Goal: Task Accomplishment & Management: Manage account settings

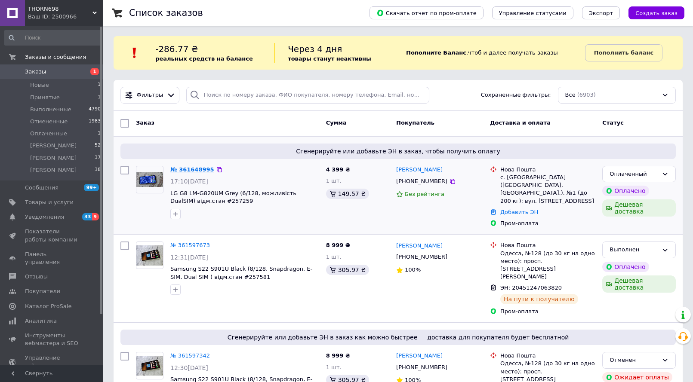
click at [194, 169] on link "№ 361648995" at bounding box center [192, 169] width 44 height 6
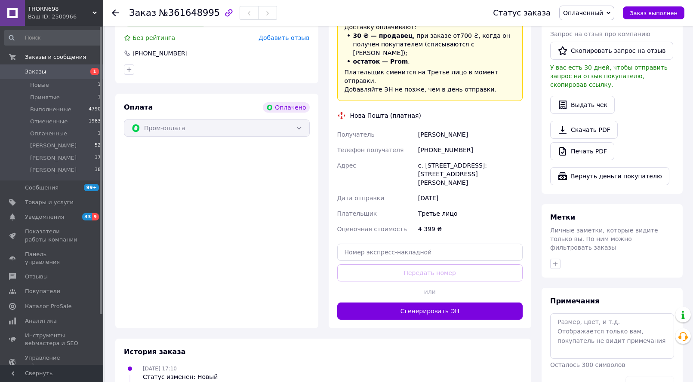
scroll to position [473, 0]
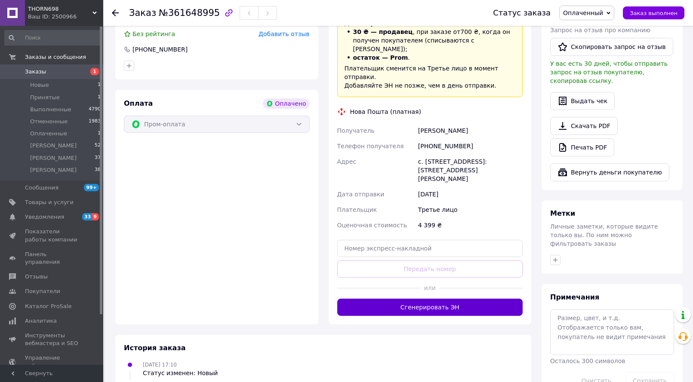
click at [438, 299] on button "Сгенерировать ЭН" at bounding box center [430, 307] width 186 height 17
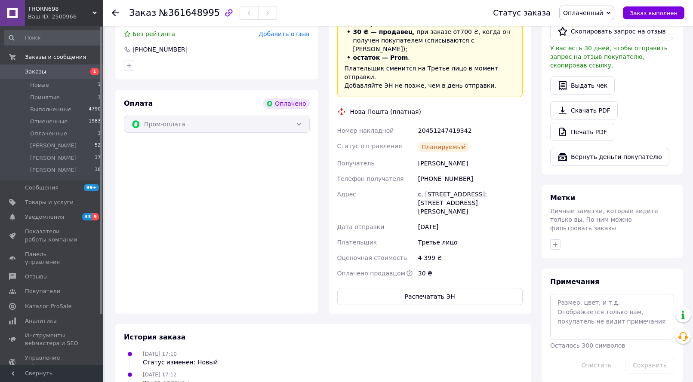
click at [601, 12] on span "Оплаченный" at bounding box center [583, 12] width 40 height 7
click at [592, 26] on li "Принят" at bounding box center [587, 30] width 55 height 13
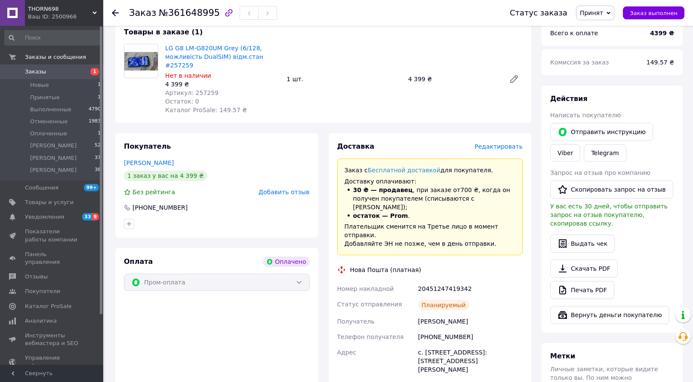
scroll to position [258, 0]
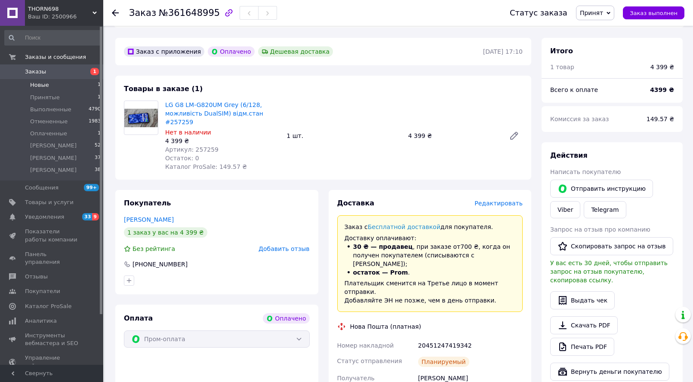
click at [41, 83] on span "Новые" at bounding box center [39, 85] width 19 height 8
